Goal: Transaction & Acquisition: Purchase product/service

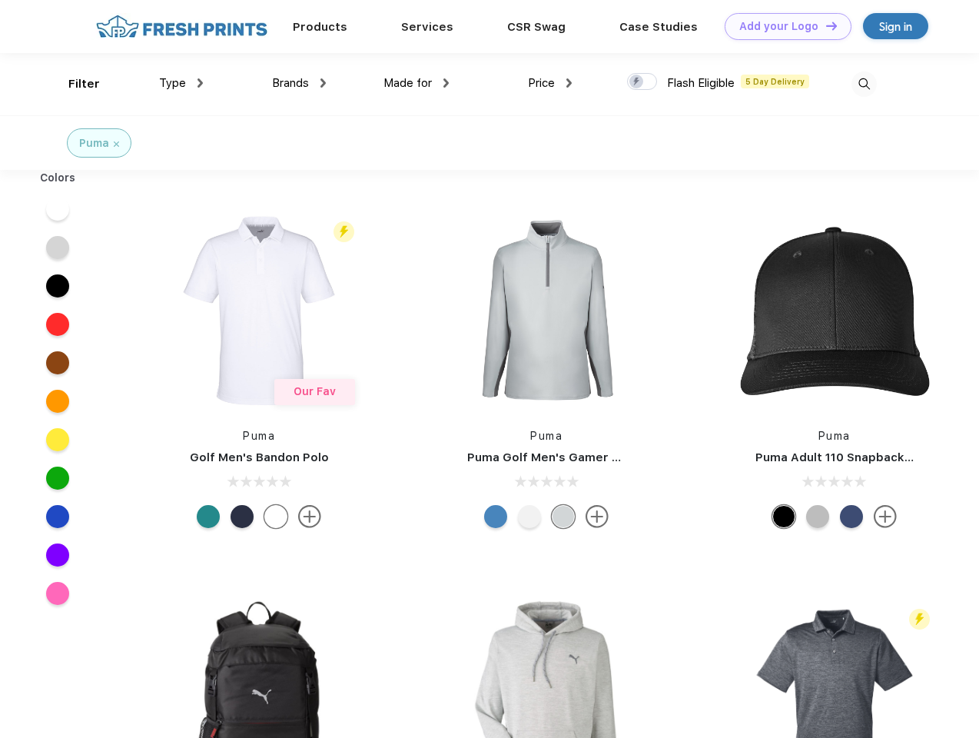
scroll to position [1, 0]
click at [783, 26] on link "Add your Logo Design Tool" at bounding box center [788, 26] width 127 height 27
click at [74, 84] on div "Filter" at bounding box center [84, 84] width 32 height 18
click at [181, 83] on span "Type" at bounding box center [172, 83] width 27 height 14
click at [299, 83] on span "Brands" at bounding box center [290, 83] width 37 height 14
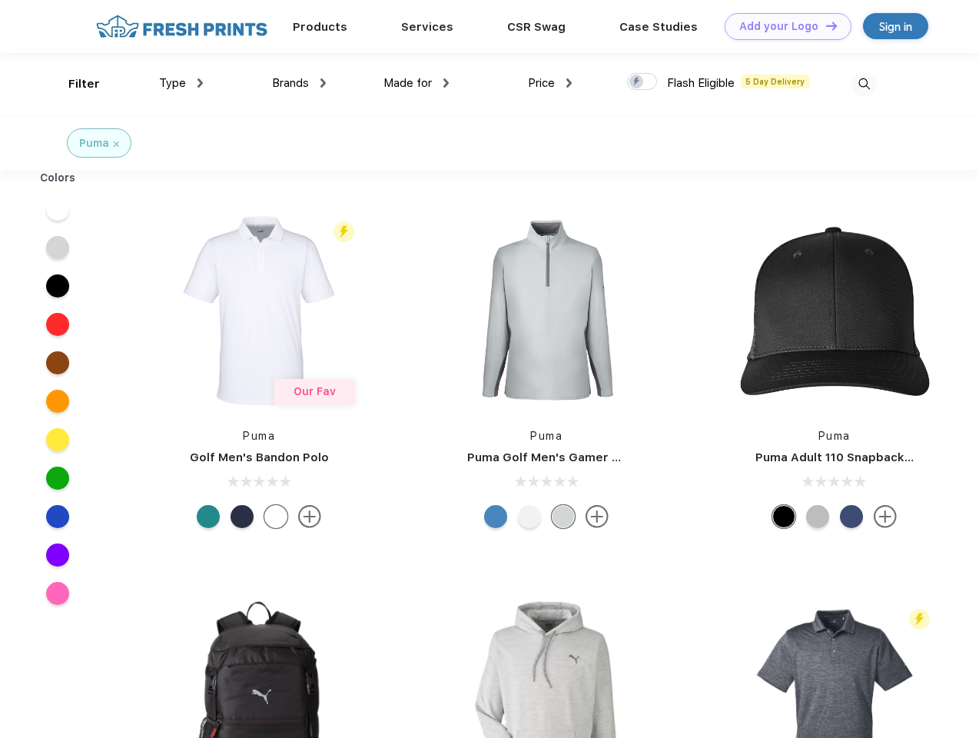
click at [417, 83] on span "Made for" at bounding box center [408, 83] width 48 height 14
click at [550, 83] on span "Price" at bounding box center [541, 83] width 27 height 14
click at [643, 82] on div at bounding box center [642, 81] width 30 height 17
click at [637, 82] on input "checkbox" at bounding box center [632, 77] width 10 height 10
click at [864, 84] on img at bounding box center [864, 83] width 25 height 25
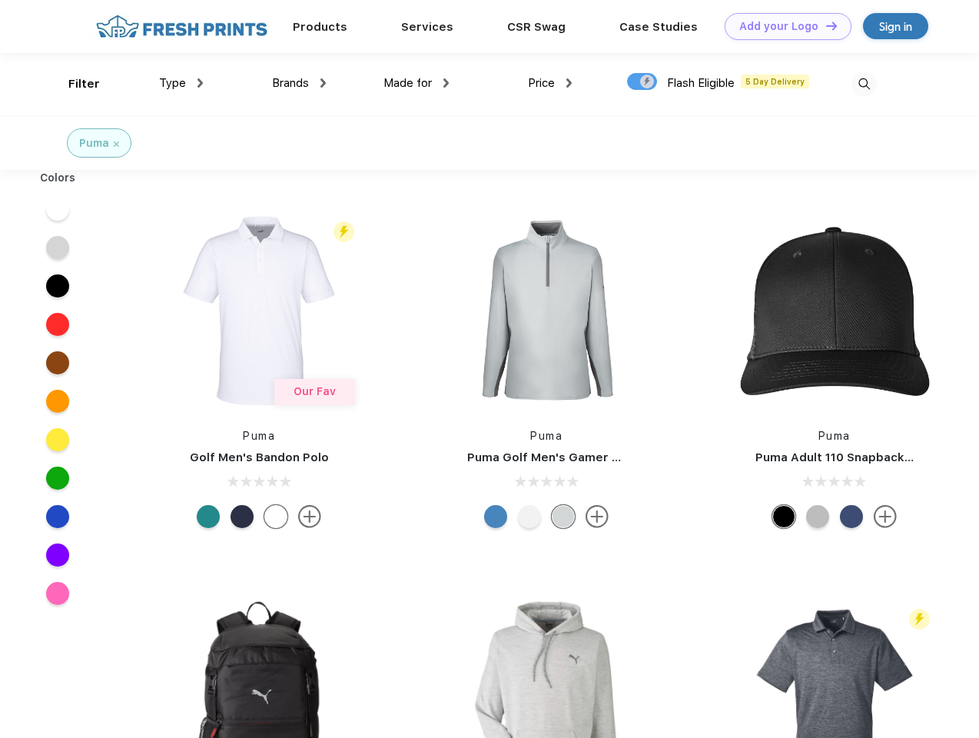
click at [58, 209] on div at bounding box center [57, 209] width 59 height 38
click at [58, 248] on div at bounding box center [57, 247] width 59 height 38
